Goal: Task Accomplishment & Management: Manage account settings

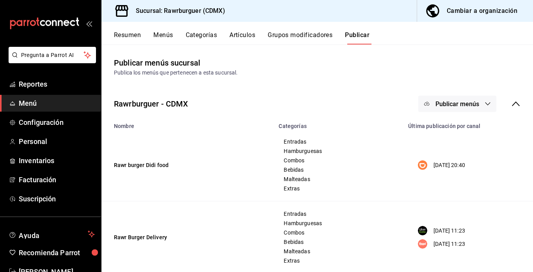
click at [169, 37] on button "Menús" at bounding box center [163, 37] width 20 height 13
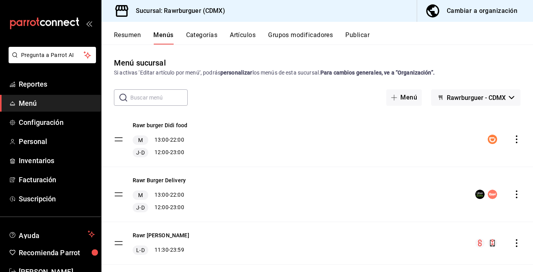
click at [517, 138] on icon "actions" at bounding box center [517, 139] width 2 height 8
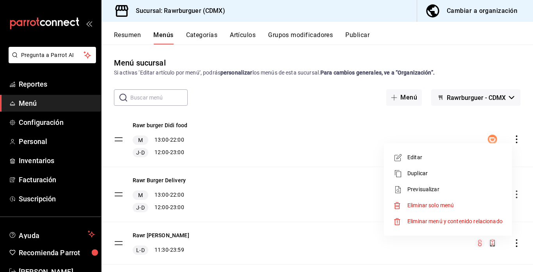
click at [424, 157] on span "Editar" at bounding box center [454, 157] width 95 height 8
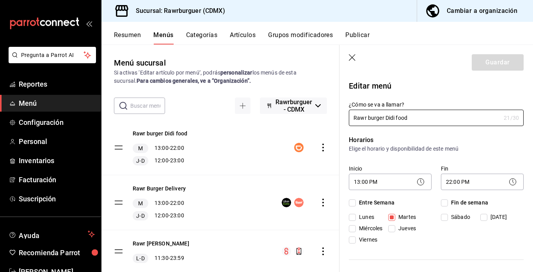
checkbox input "true"
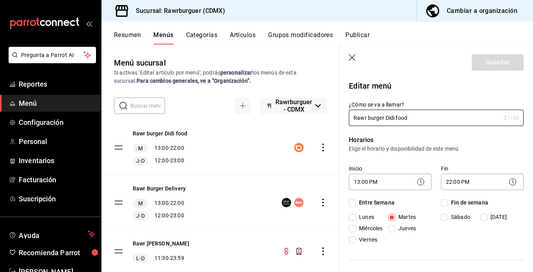
checkbox input "true"
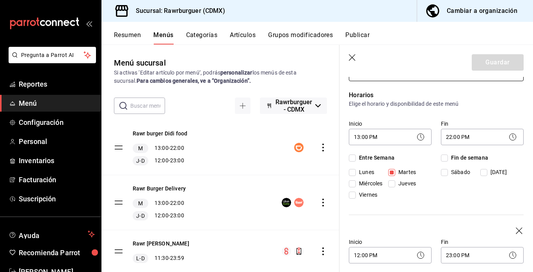
click at [354, 181] on input "Miércoles" at bounding box center [352, 183] width 7 height 7
checkbox input "true"
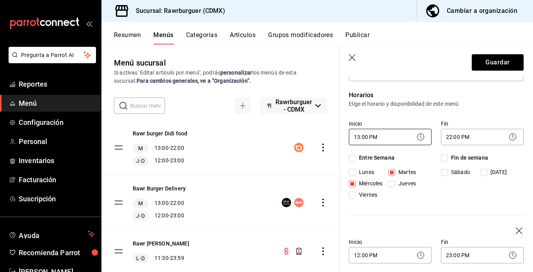
click at [391, 140] on body "Pregunta a Parrot AI Reportes Menú Configuración Personal Inventarios Facturaci…" at bounding box center [266, 136] width 533 height 272
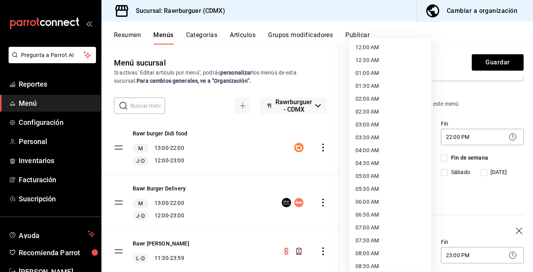
scroll to position [227, 0]
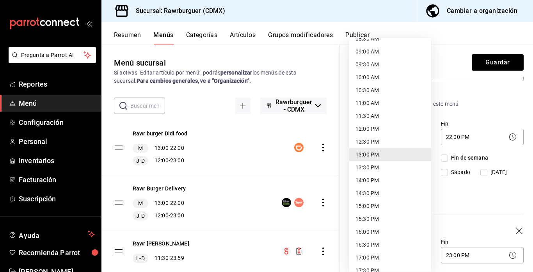
click at [379, 130] on li "12:00 PM" at bounding box center [390, 129] width 82 height 13
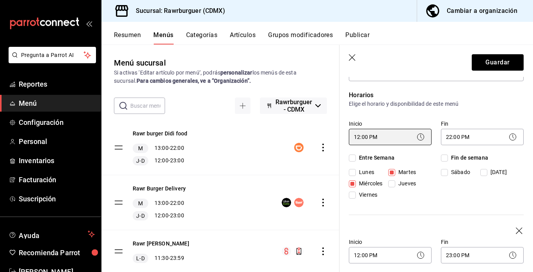
type input "12:00"
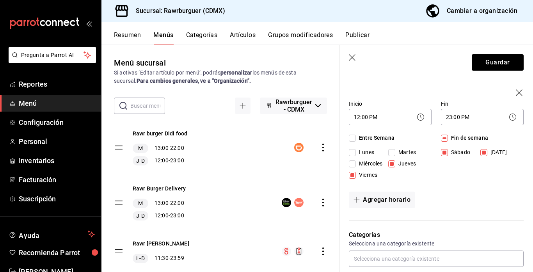
scroll to position [198, 0]
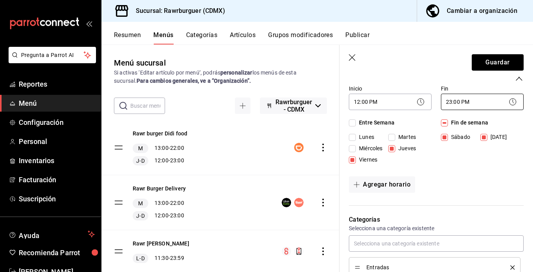
click at [483, 100] on body "Pregunta a Parrot AI Reportes Menú Configuración Personal Inventarios Facturaci…" at bounding box center [266, 136] width 533 height 272
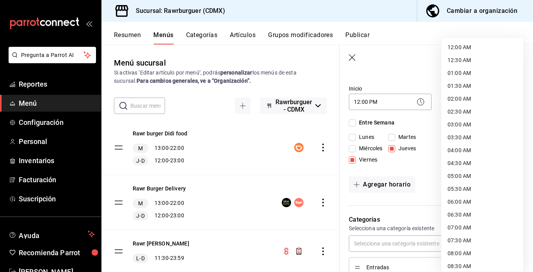
scroll to position [403, 0]
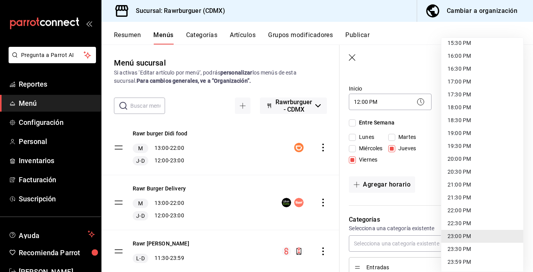
click at [469, 211] on li "22:00 PM" at bounding box center [482, 210] width 82 height 13
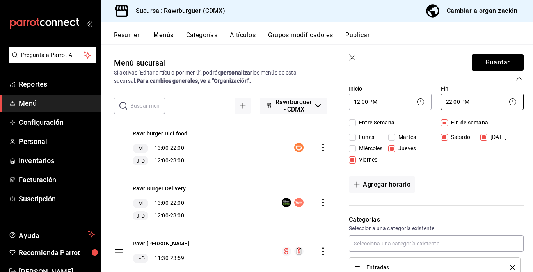
click at [460, 108] on body "Pregunta a Parrot AI Reportes Menú Configuración Personal Inventarios Facturaci…" at bounding box center [266, 136] width 533 height 272
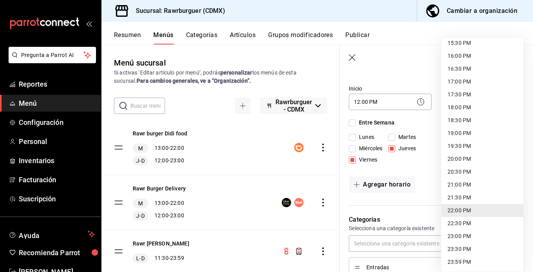
click at [465, 202] on li "21:30 PM" at bounding box center [482, 197] width 82 height 13
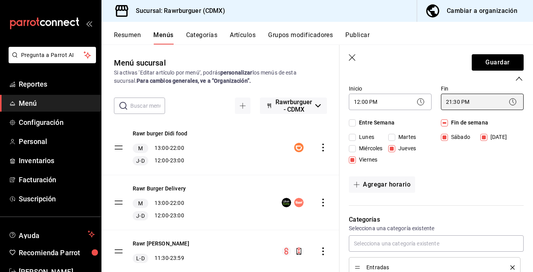
type input "21:30"
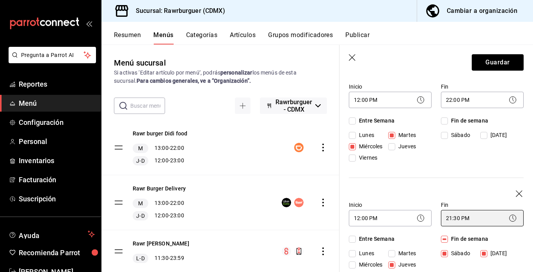
scroll to position [0, 0]
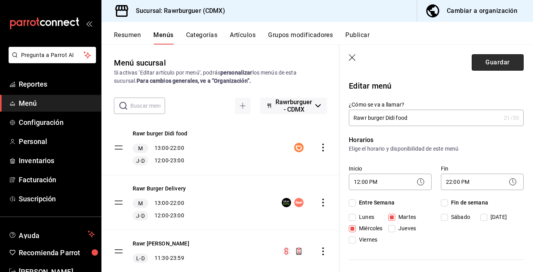
click at [500, 64] on button "Guardar" at bounding box center [498, 62] width 52 height 16
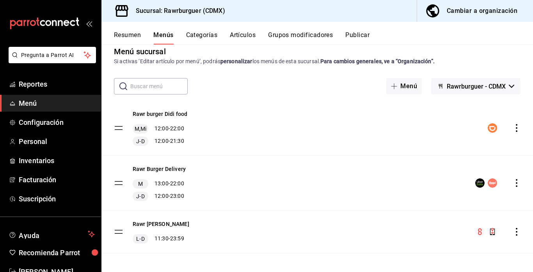
scroll to position [15, 0]
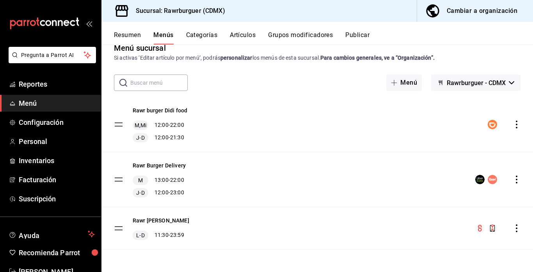
click at [515, 181] on icon "actions" at bounding box center [517, 180] width 8 height 8
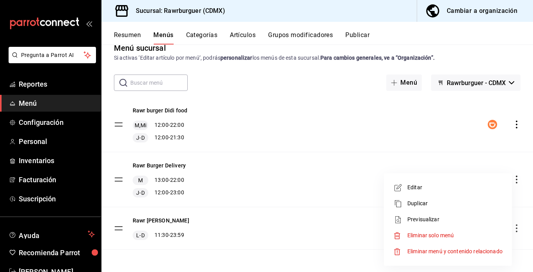
click at [406, 192] on div at bounding box center [400, 187] width 14 height 9
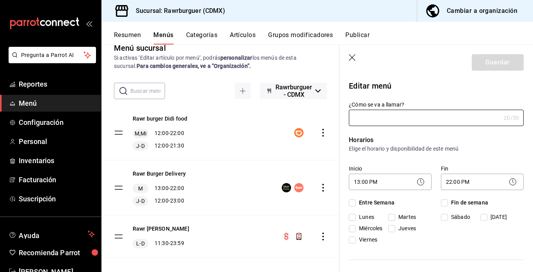
type input "Rawr Burger Delivery"
checkbox input "true"
type input "1747169701010"
checkbox input "true"
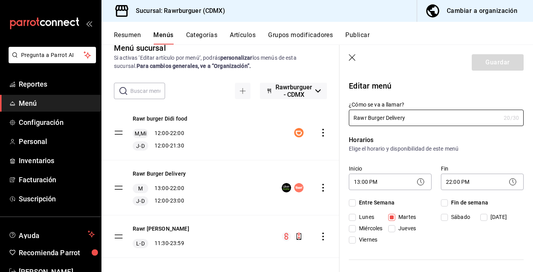
checkbox input "true"
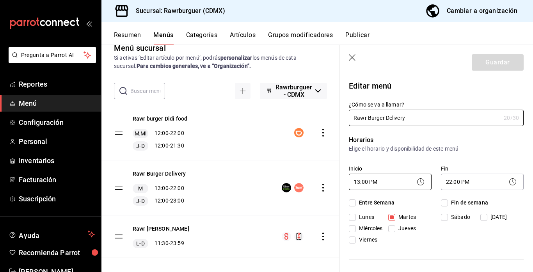
click at [375, 182] on body "Pregunta a Parrot AI Reportes Menú Configuración Personal Inventarios Facturaci…" at bounding box center [266, 136] width 533 height 272
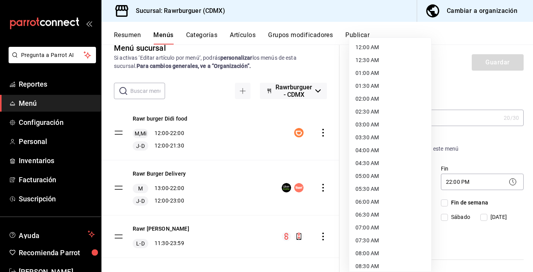
scroll to position [227, 0]
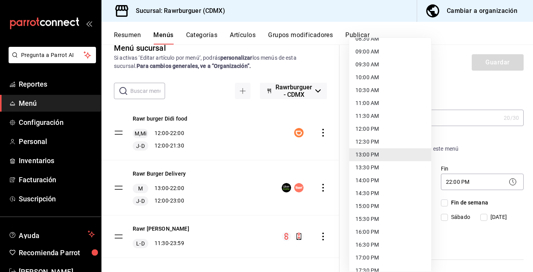
click at [471, 139] on div at bounding box center [266, 136] width 533 height 272
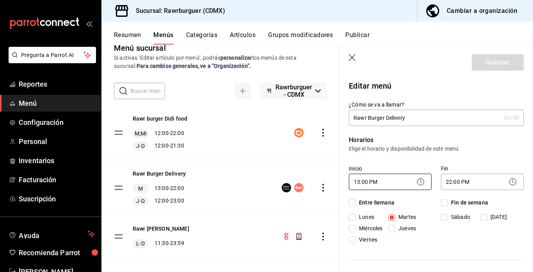
click at [385, 182] on body "Pregunta a Parrot AI Reportes Menú Configuración Personal Inventarios Facturaci…" at bounding box center [266, 136] width 533 height 272
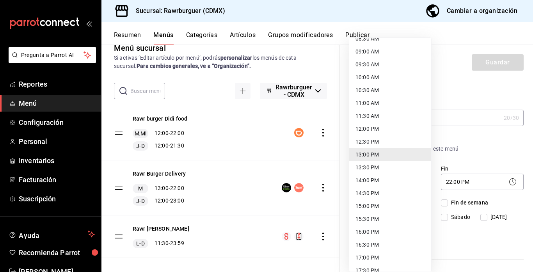
click at [364, 128] on li "12:00 PM" at bounding box center [390, 129] width 82 height 13
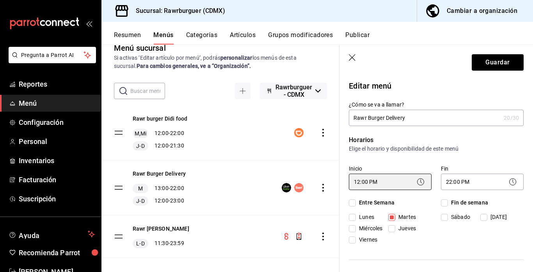
type input "12:00"
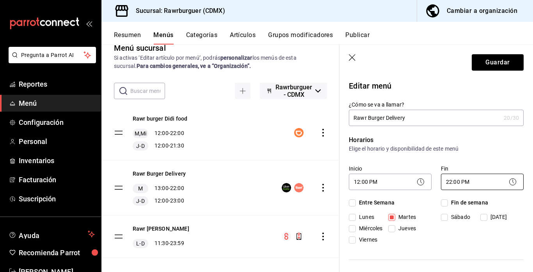
click at [463, 184] on body "Pregunta a Parrot AI Reportes Menú Configuración Personal Inventarios Facturaci…" at bounding box center [266, 136] width 533 height 272
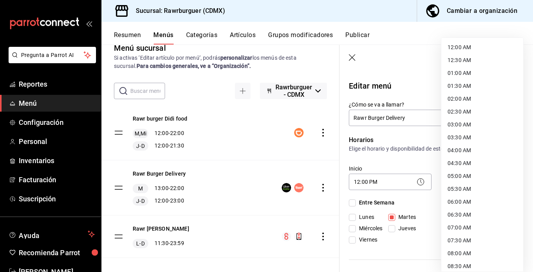
scroll to position [403, 0]
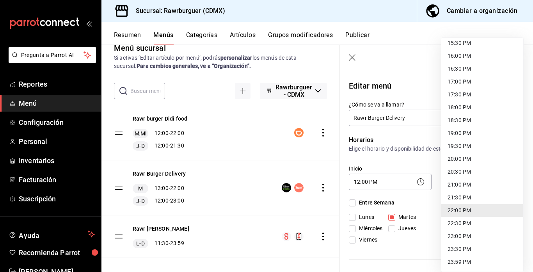
click at [456, 194] on li "21:30 PM" at bounding box center [482, 197] width 82 height 13
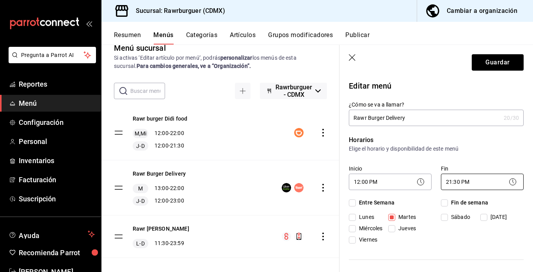
click at [456, 185] on body "Pregunta a Parrot AI Reportes Menú Configuración Personal Inventarios Facturaci…" at bounding box center [266, 136] width 533 height 272
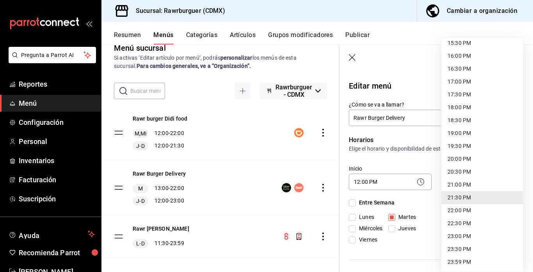
click at [456, 210] on li "22:00 PM" at bounding box center [482, 210] width 82 height 13
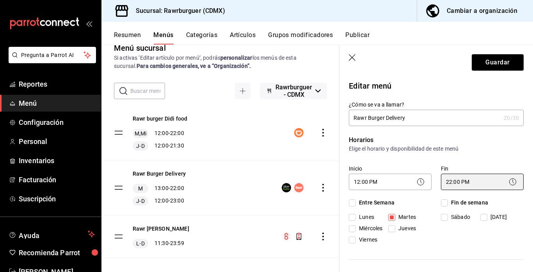
type input "22:00"
click at [353, 227] on input "Miércoles" at bounding box center [352, 228] width 7 height 7
checkbox input "true"
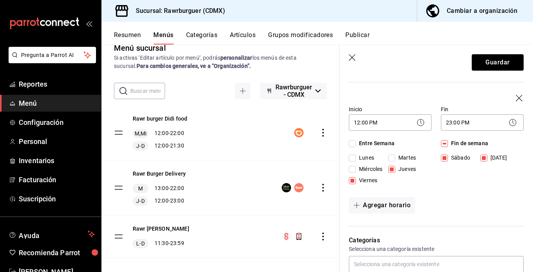
scroll to position [185, 0]
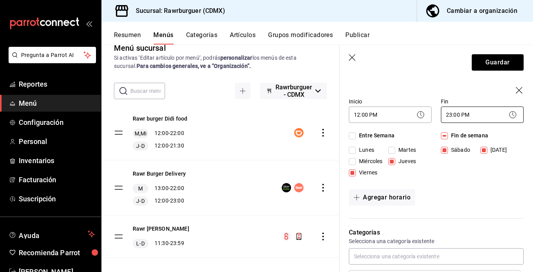
click at [470, 114] on body "Pregunta a Parrot AI Reportes Menú Configuración Personal Inventarios Facturaci…" at bounding box center [266, 136] width 533 height 272
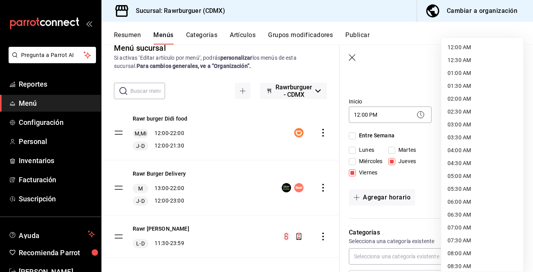
scroll to position [403, 0]
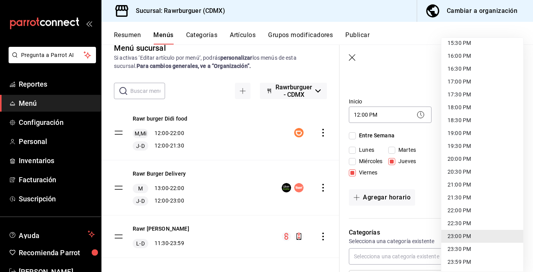
click at [457, 198] on li "21:30 PM" at bounding box center [482, 197] width 82 height 13
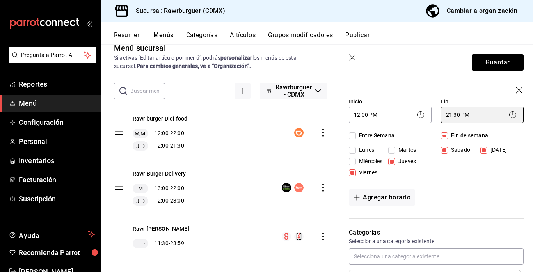
type input "21:30"
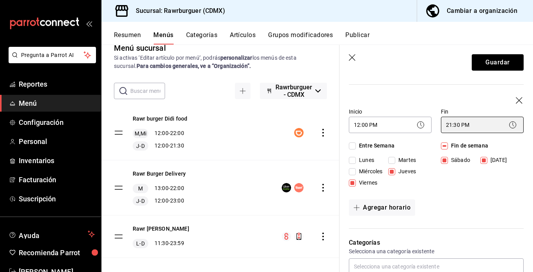
scroll to position [177, 0]
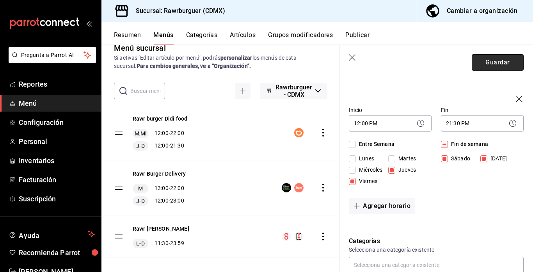
click at [491, 59] on button "Guardar" at bounding box center [498, 62] width 52 height 16
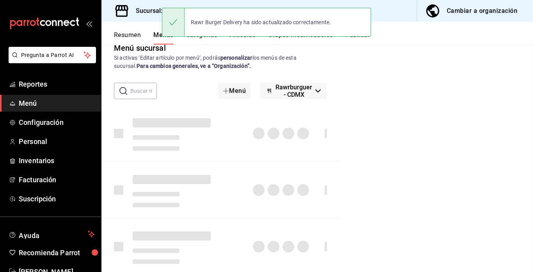
checkbox input "false"
type input "1758251850273"
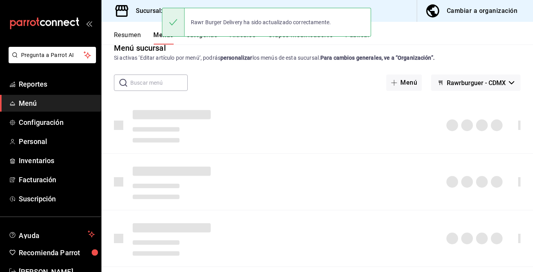
checkbox input "false"
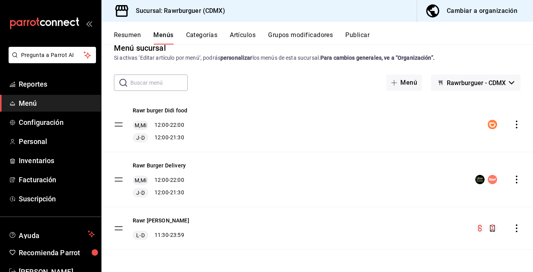
click at [360, 39] on button "Publicar" at bounding box center [357, 37] width 24 height 13
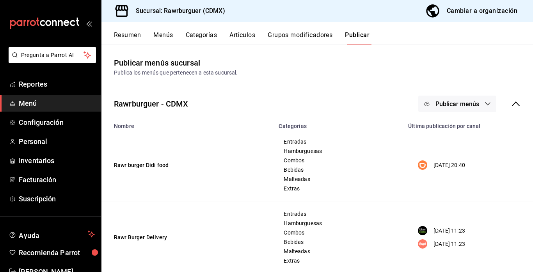
click at [464, 104] on span "Publicar menús" at bounding box center [457, 103] width 44 height 7
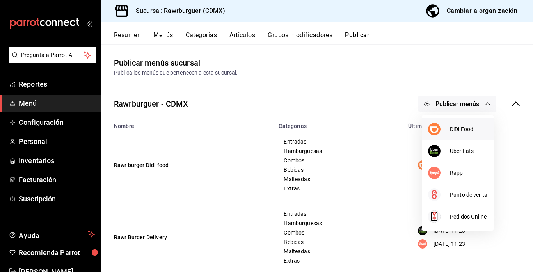
click at [456, 131] on span "DiDi Food" at bounding box center [468, 129] width 37 height 8
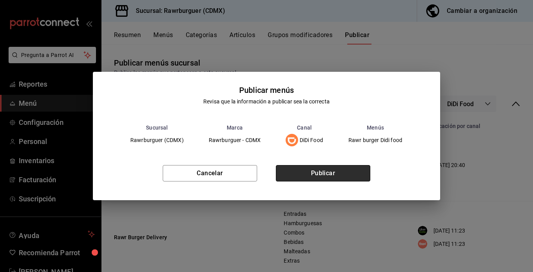
click at [335, 172] on button "Publicar" at bounding box center [323, 173] width 94 height 16
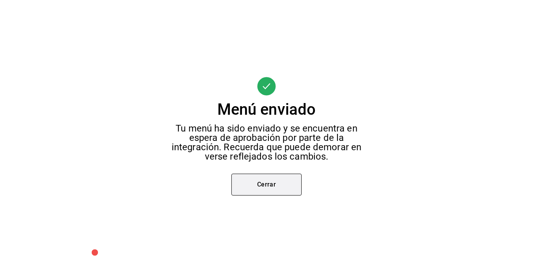
click at [273, 190] on button "Cerrar" at bounding box center [266, 185] width 70 height 22
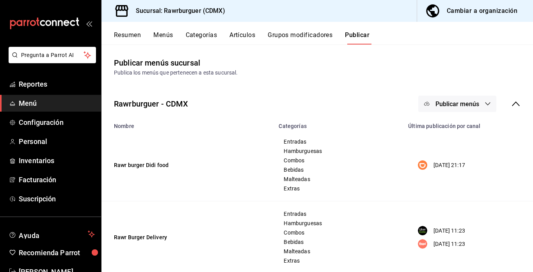
click at [465, 103] on span "Publicar menús" at bounding box center [457, 103] width 44 height 7
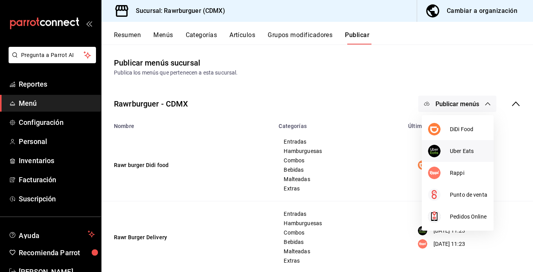
click at [458, 151] on span "Uber Eats" at bounding box center [468, 151] width 37 height 8
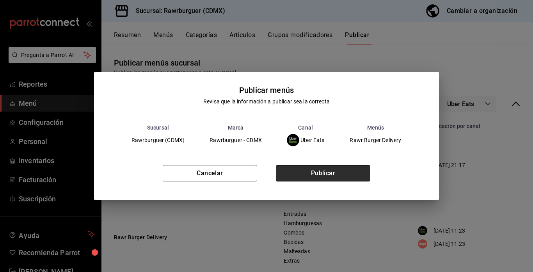
click at [314, 179] on button "Publicar" at bounding box center [323, 173] width 94 height 16
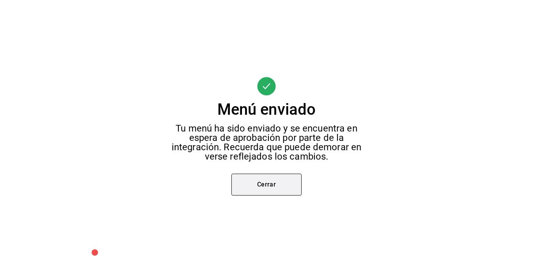
click at [277, 191] on button "Cerrar" at bounding box center [266, 185] width 70 height 22
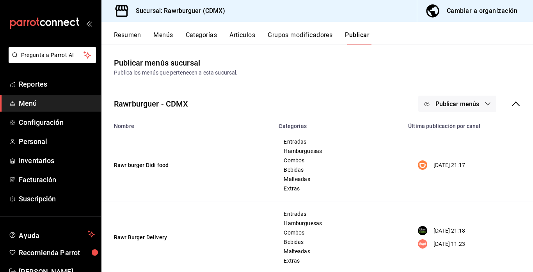
click at [456, 105] on span "Publicar menús" at bounding box center [457, 103] width 44 height 7
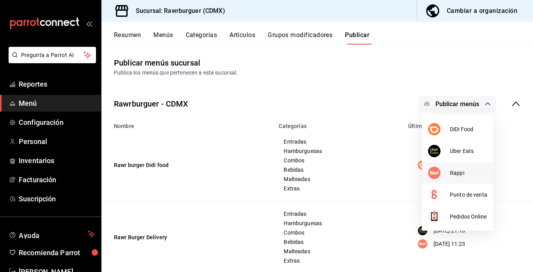
click at [454, 170] on span "Rappi" at bounding box center [468, 173] width 37 height 8
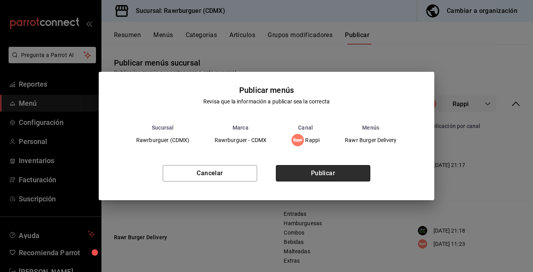
click at [333, 176] on button "Publicar" at bounding box center [323, 173] width 94 height 16
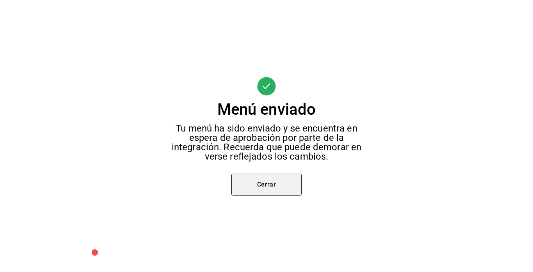
click at [252, 182] on button "Cerrar" at bounding box center [266, 185] width 70 height 22
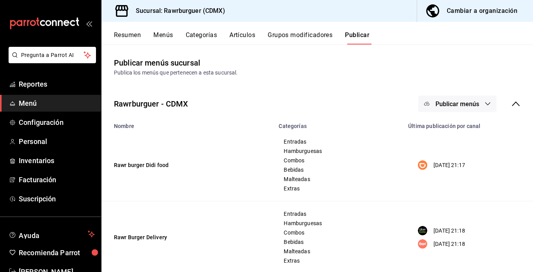
click at [442, 97] on button "Publicar menús" at bounding box center [457, 104] width 78 height 16
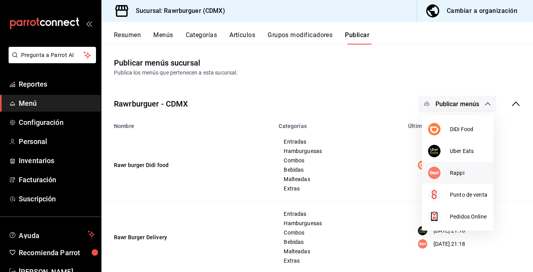
click at [435, 178] on img at bounding box center [434, 173] width 12 height 12
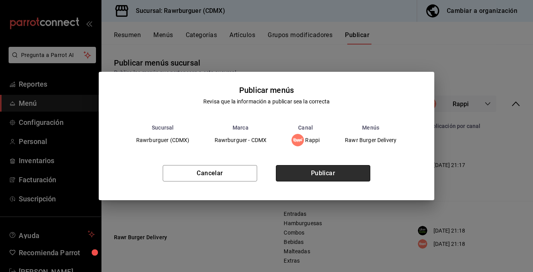
click at [310, 173] on button "Publicar" at bounding box center [323, 173] width 94 height 16
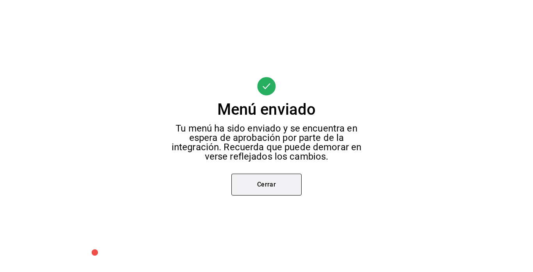
click at [249, 184] on button "Cerrar" at bounding box center [266, 185] width 70 height 22
